Goal: Task Accomplishment & Management: Use online tool/utility

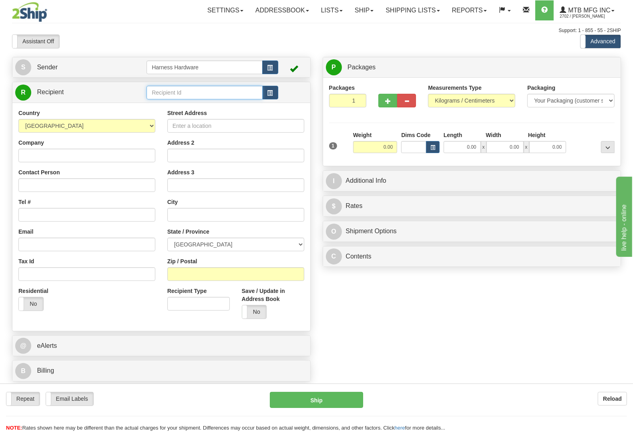
click at [185, 92] on input "text" at bounding box center [205, 93] width 116 height 14
type input "CHEV"
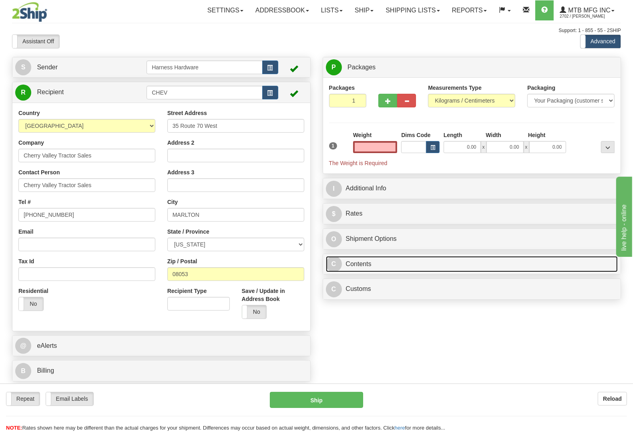
type input "0.00"
click at [358, 265] on link "C Contents" at bounding box center [472, 264] width 292 height 16
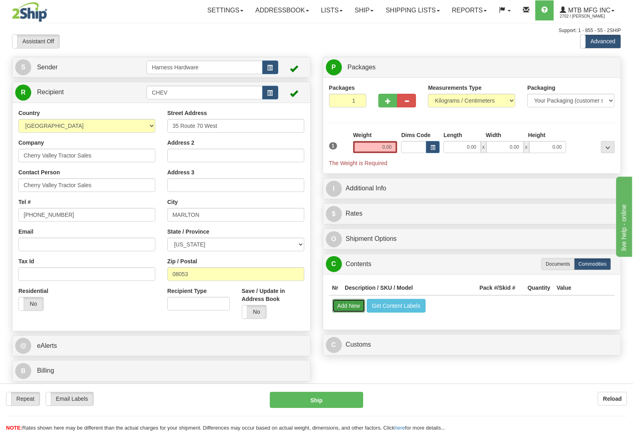
click at [351, 305] on button "Add New" at bounding box center [348, 306] width 33 height 14
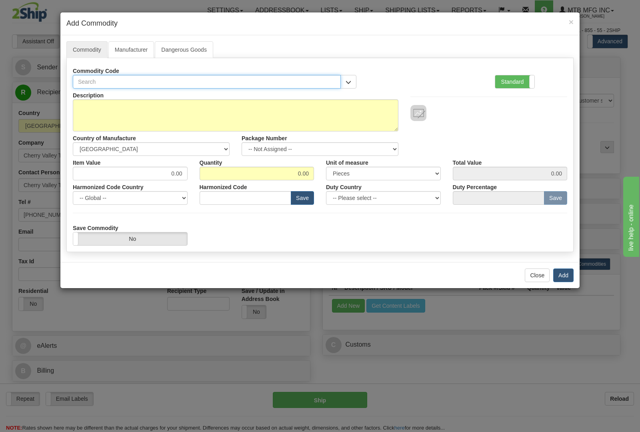
click at [223, 83] on input "text" at bounding box center [207, 82] width 268 height 14
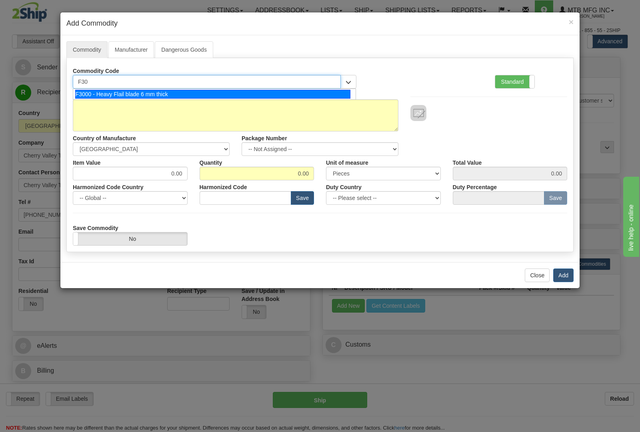
type input "F300"
click at [219, 94] on div "F3000 - Heavy Flail blade 6 mm thick" at bounding box center [213, 94] width 276 height 9
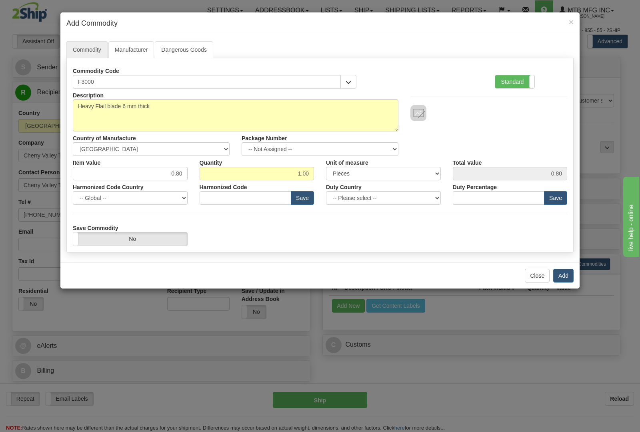
type input "8436.99.0029"
drag, startPoint x: 301, startPoint y: 176, endPoint x: 339, endPoint y: 186, distance: 39.7
click at [339, 186] on div "Description Heavy Flail blade 6 mm thick Country of Manufacture -- Unknown -- […" at bounding box center [320, 166] width 495 height 157
type input "44"
type input "35.20"
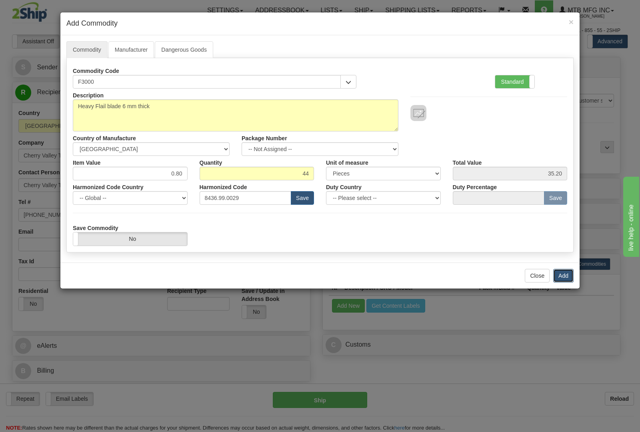
click at [569, 279] on button "Add" at bounding box center [564, 276] width 20 height 14
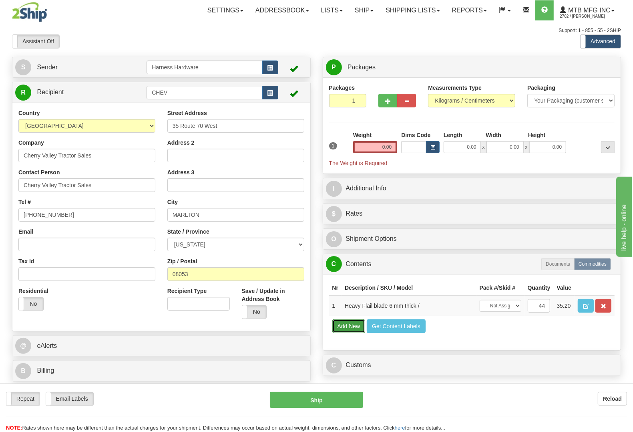
click at [353, 333] on button "Add New" at bounding box center [348, 326] width 33 height 14
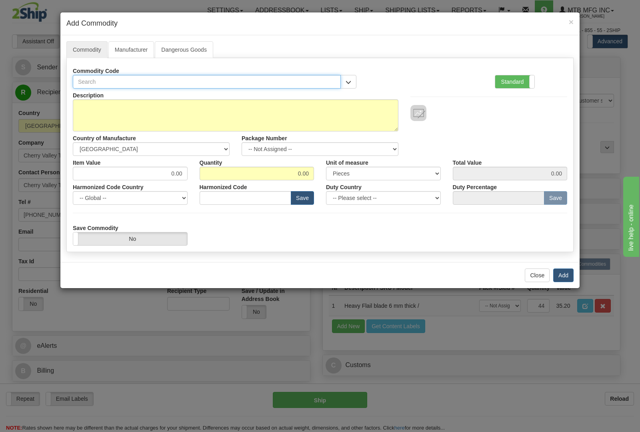
click at [196, 80] on input "text" at bounding box center [207, 82] width 268 height 14
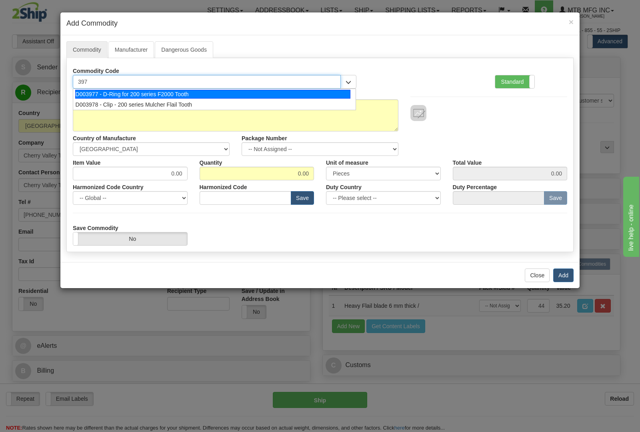
type input "3977"
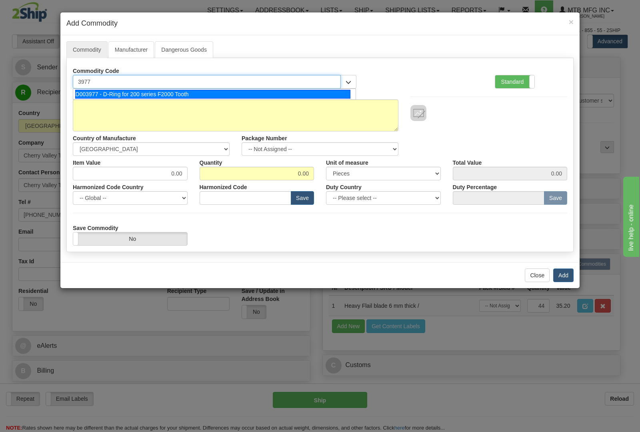
click at [196, 93] on div "D003977 - D-Ring for 200 series F2000 Tooth" at bounding box center [213, 94] width 276 height 9
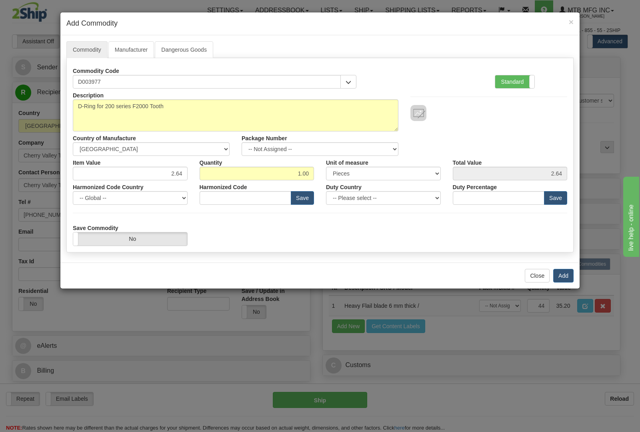
type input "8436.99.0029"
drag, startPoint x: 287, startPoint y: 173, endPoint x: 361, endPoint y: 191, distance: 76.2
click at [360, 191] on div "Description D-Ring for 200 series F2000 Tooth Country of Manufacture -- Unknown…" at bounding box center [320, 166] width 495 height 157
type input "22"
type input "58.08"
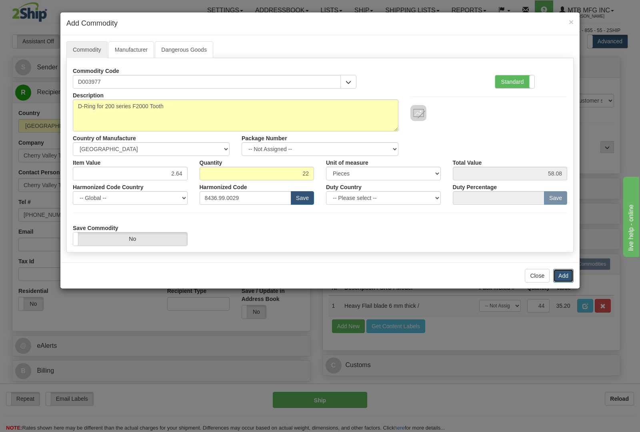
click at [564, 273] on button "Add" at bounding box center [564, 276] width 20 height 14
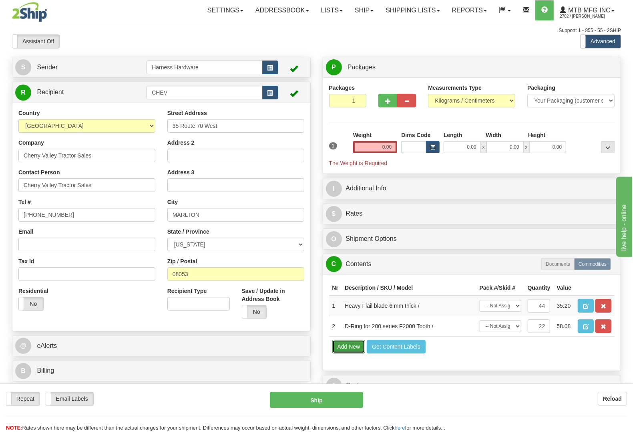
click at [357, 353] on button "Add New" at bounding box center [348, 346] width 33 height 14
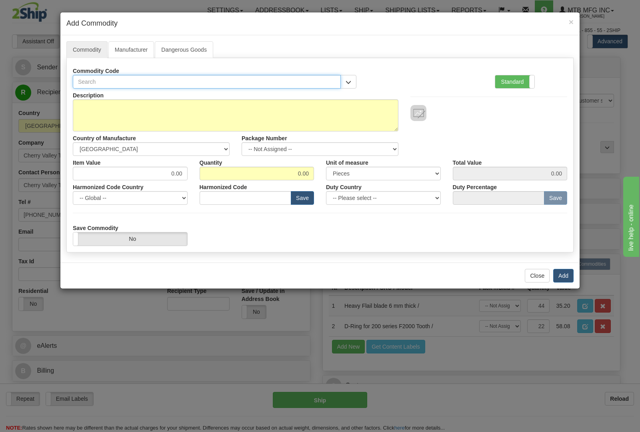
click at [263, 81] on input "text" at bounding box center [207, 82] width 268 height 14
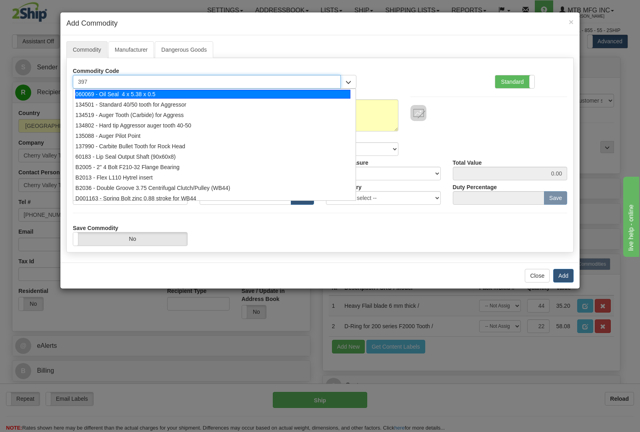
type input "3978"
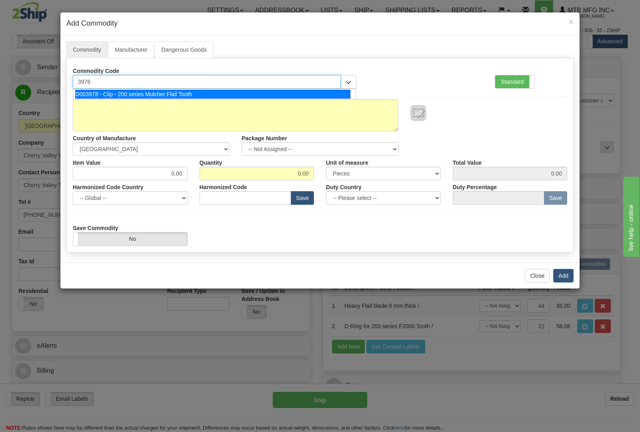
click at [259, 94] on div "D003978 - Clip - 200 series Mulcher Flail Tooth" at bounding box center [213, 94] width 276 height 9
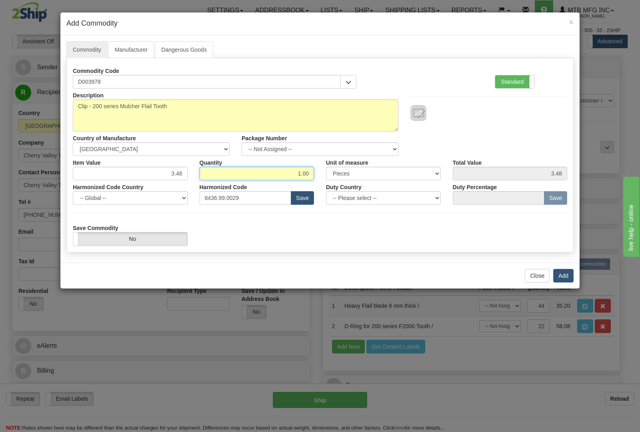
drag, startPoint x: 319, startPoint y: 173, endPoint x: 337, endPoint y: 173, distance: 18.8
click at [337, 173] on div "Item Value 3.48 Quantity 1.00 Unit of measure 3 Thousand Square Inches Adjustme…" at bounding box center [320, 168] width 507 height 24
type input "22"
type input "76.56"
click at [569, 277] on button "Add" at bounding box center [564, 276] width 20 height 14
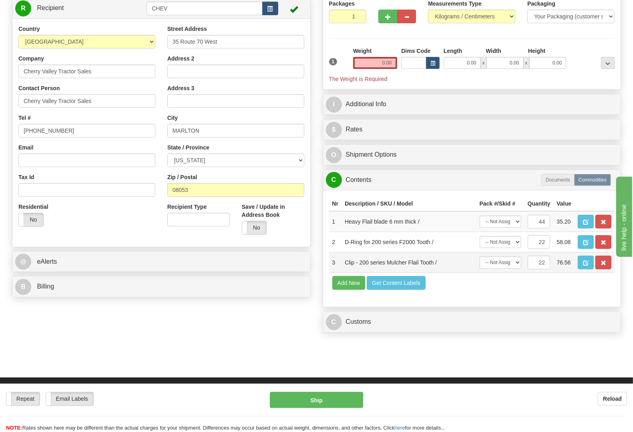
scroll to position [100, 0]
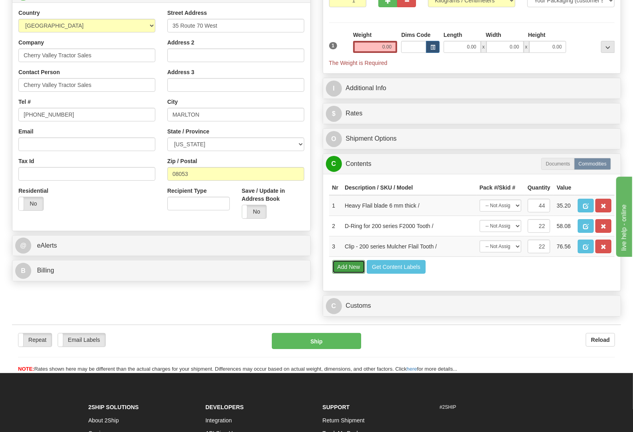
click at [353, 273] on button "Add New" at bounding box center [348, 267] width 33 height 14
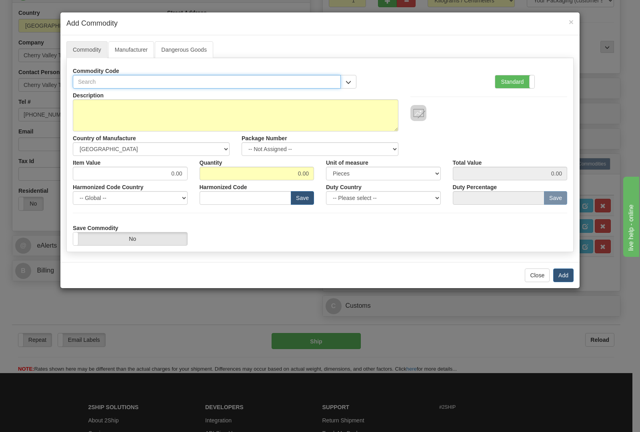
click at [219, 83] on input "text" at bounding box center [207, 82] width 268 height 14
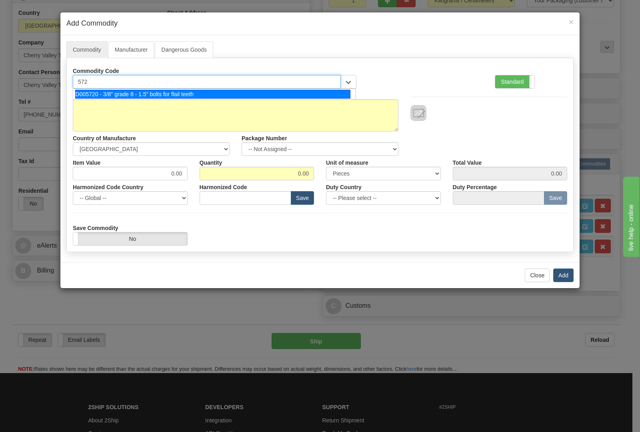
type input "5720"
click at [214, 91] on div "D005720 - 3/8" grade 8 - 1.5" bolts for flail teeth" at bounding box center [213, 94] width 276 height 9
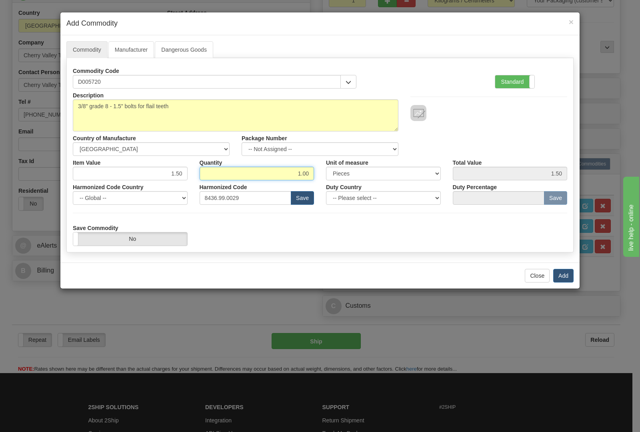
drag, startPoint x: 289, startPoint y: 173, endPoint x: 391, endPoint y: 181, distance: 102.8
click at [391, 181] on div "Description 3/8" grade 8 - 1.5" bolts for flail teeth Country of Manufacture --…" at bounding box center [320, 166] width 495 height 157
type input "22"
type input "33.00"
click at [568, 273] on button "Add" at bounding box center [564, 276] width 20 height 14
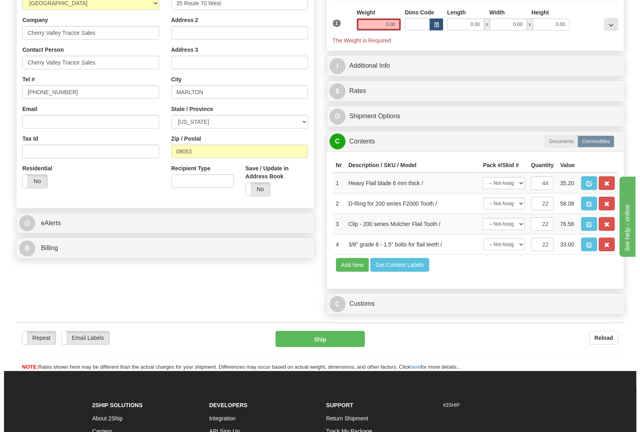
scroll to position [0, 0]
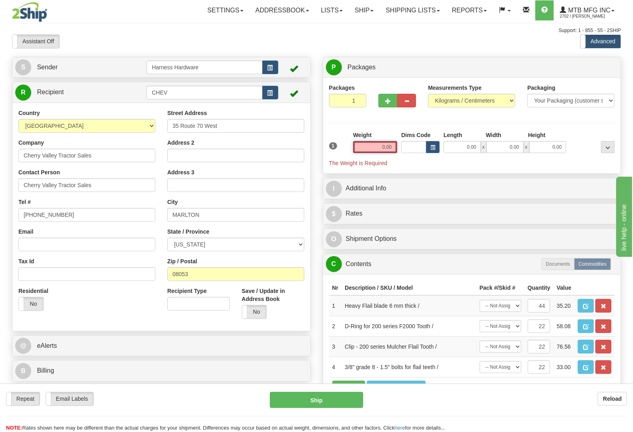
click at [369, 145] on input "0.00" at bounding box center [375, 147] width 44 height 12
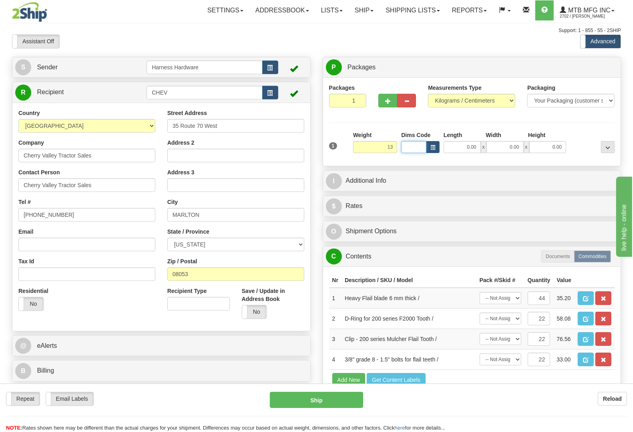
type input "13.00"
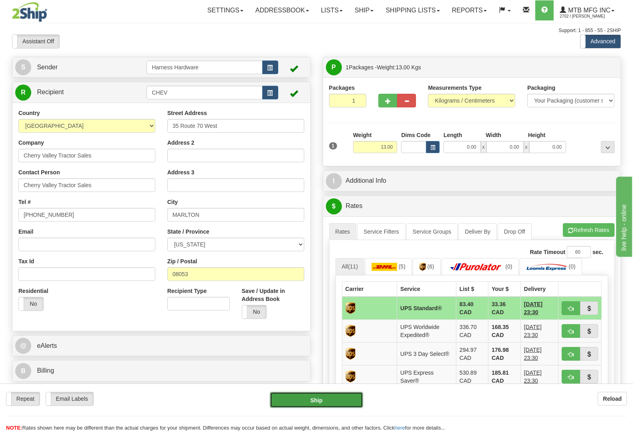
click at [327, 396] on button "Ship" at bounding box center [316, 399] width 93 height 16
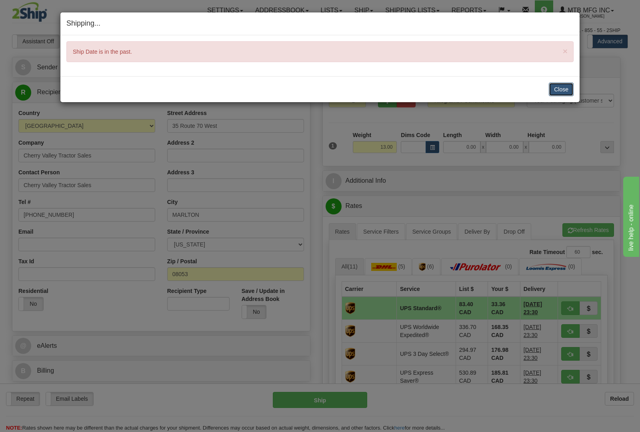
click at [564, 88] on button "Close" at bounding box center [561, 89] width 25 height 14
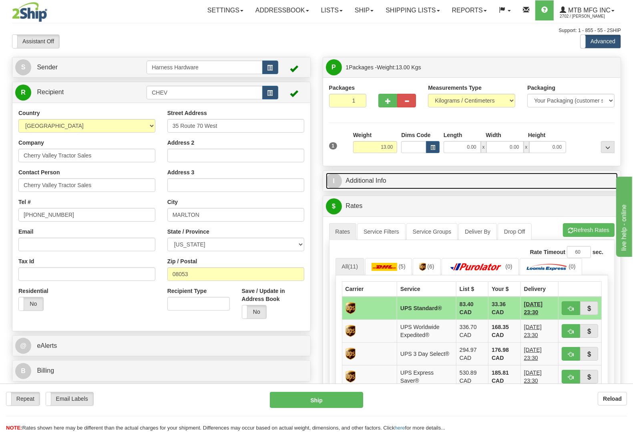
click at [385, 185] on link "I Additional Info" at bounding box center [472, 181] width 292 height 16
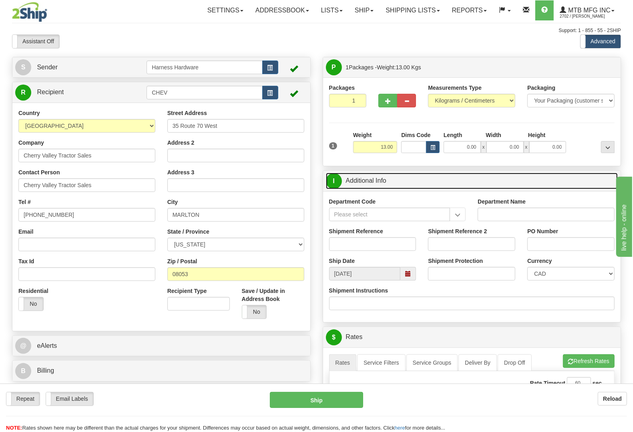
click at [406, 273] on span at bounding box center [408, 274] width 6 height 6
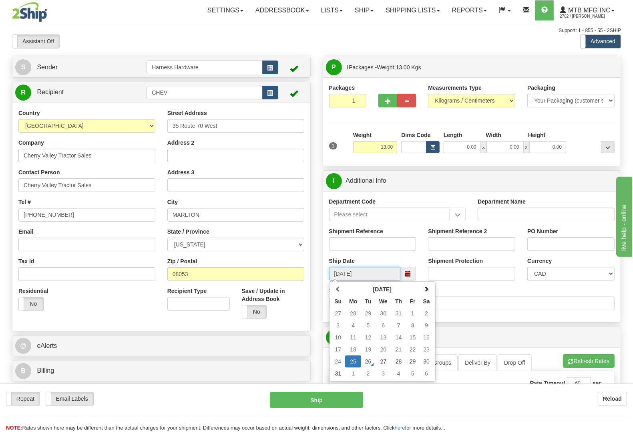
click at [367, 361] on td "26" at bounding box center [368, 361] width 14 height 12
type input "[DATE]"
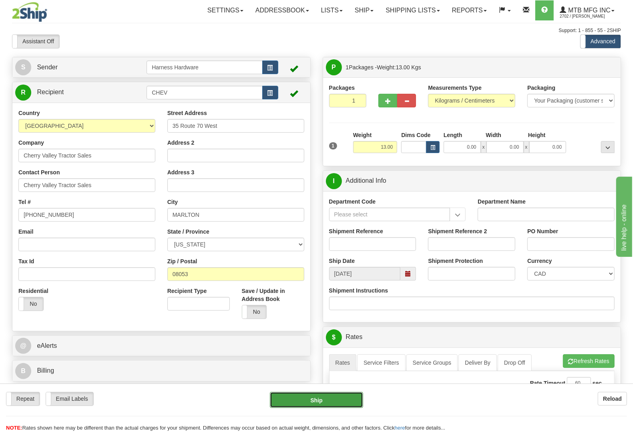
click at [332, 397] on button "Ship" at bounding box center [316, 399] width 93 height 16
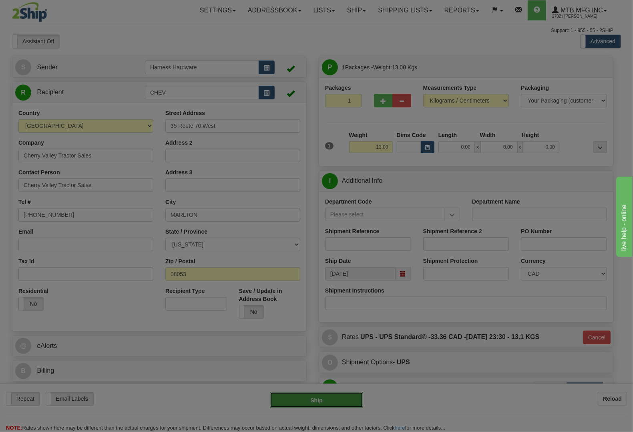
type input "11"
